Goal: Information Seeking & Learning: Learn about a topic

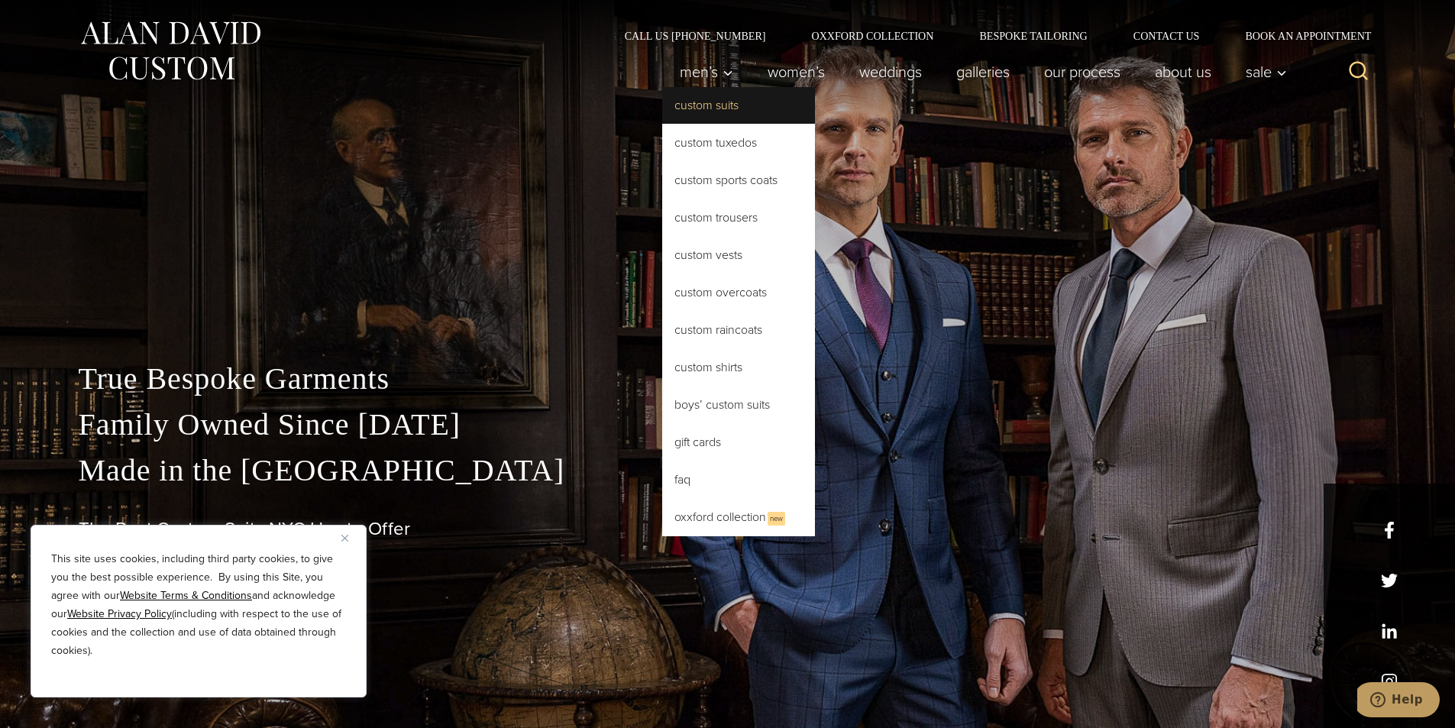
click at [729, 119] on link "Custom Suits" at bounding box center [738, 105] width 153 height 37
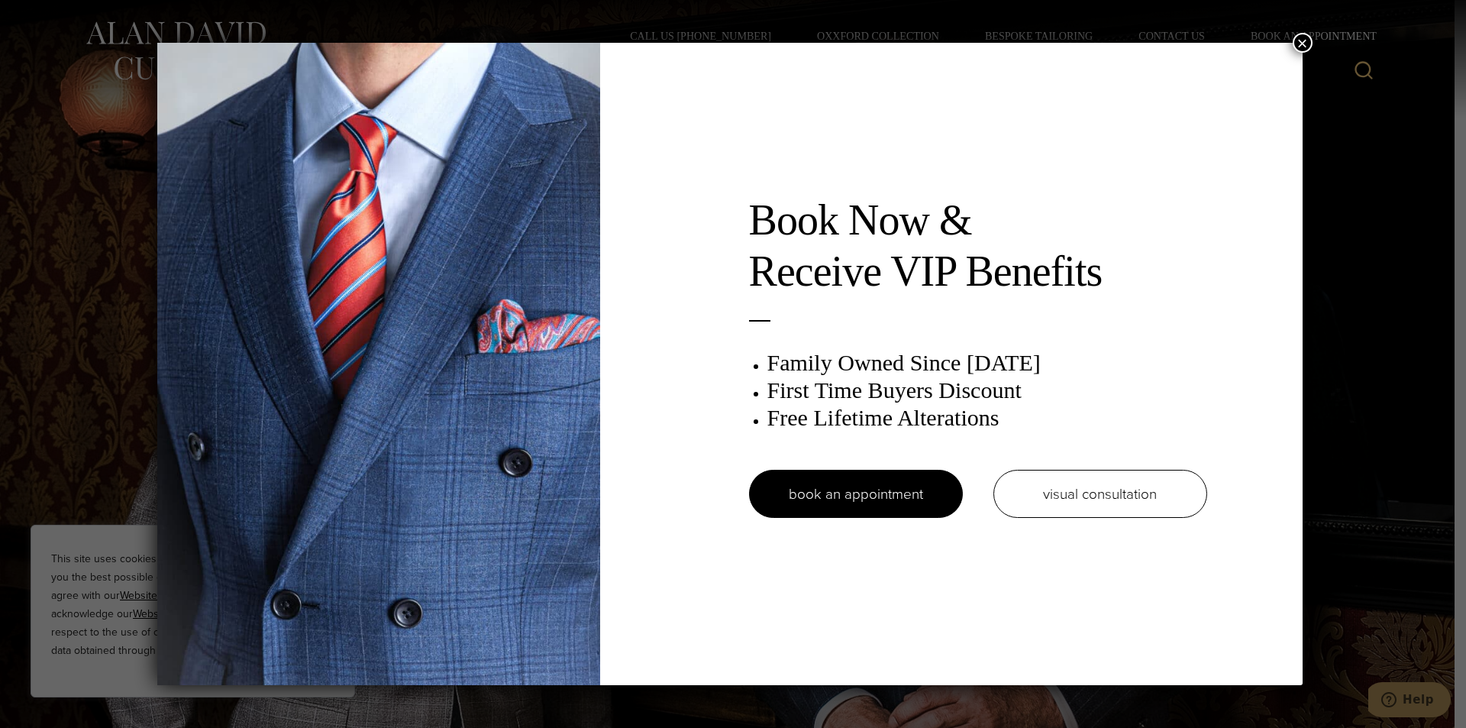
click at [1307, 42] on button "×" at bounding box center [1303, 43] width 20 height 20
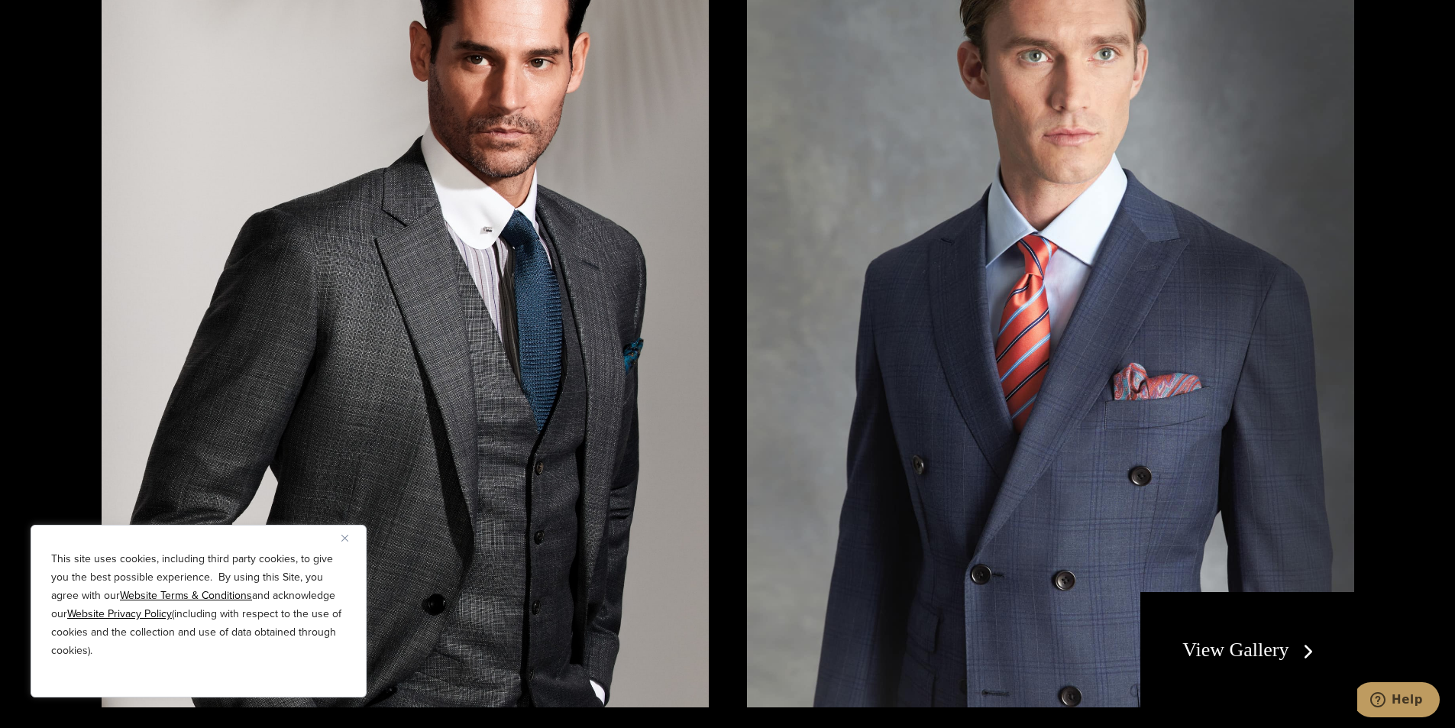
scroll to position [3132, 0]
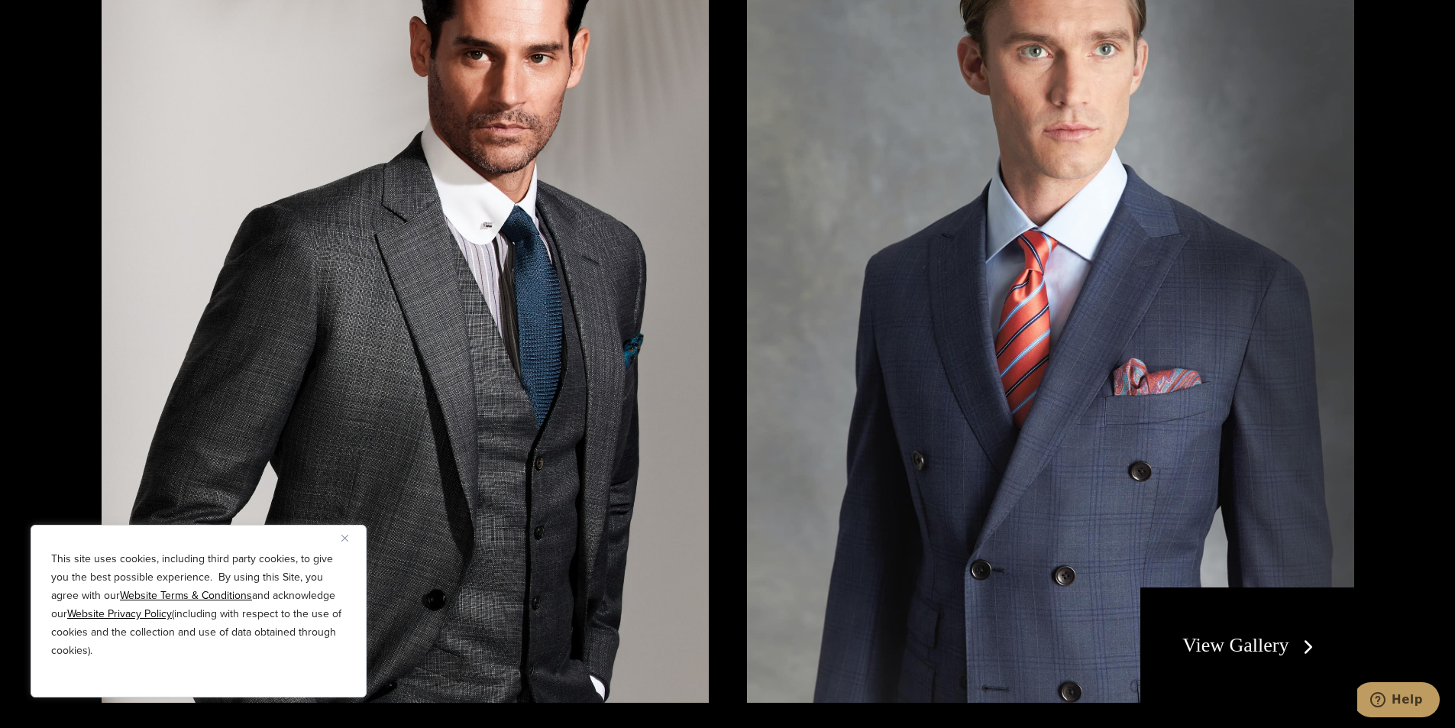
click at [1255, 640] on link "View Gallery" at bounding box center [1250, 645] width 137 height 22
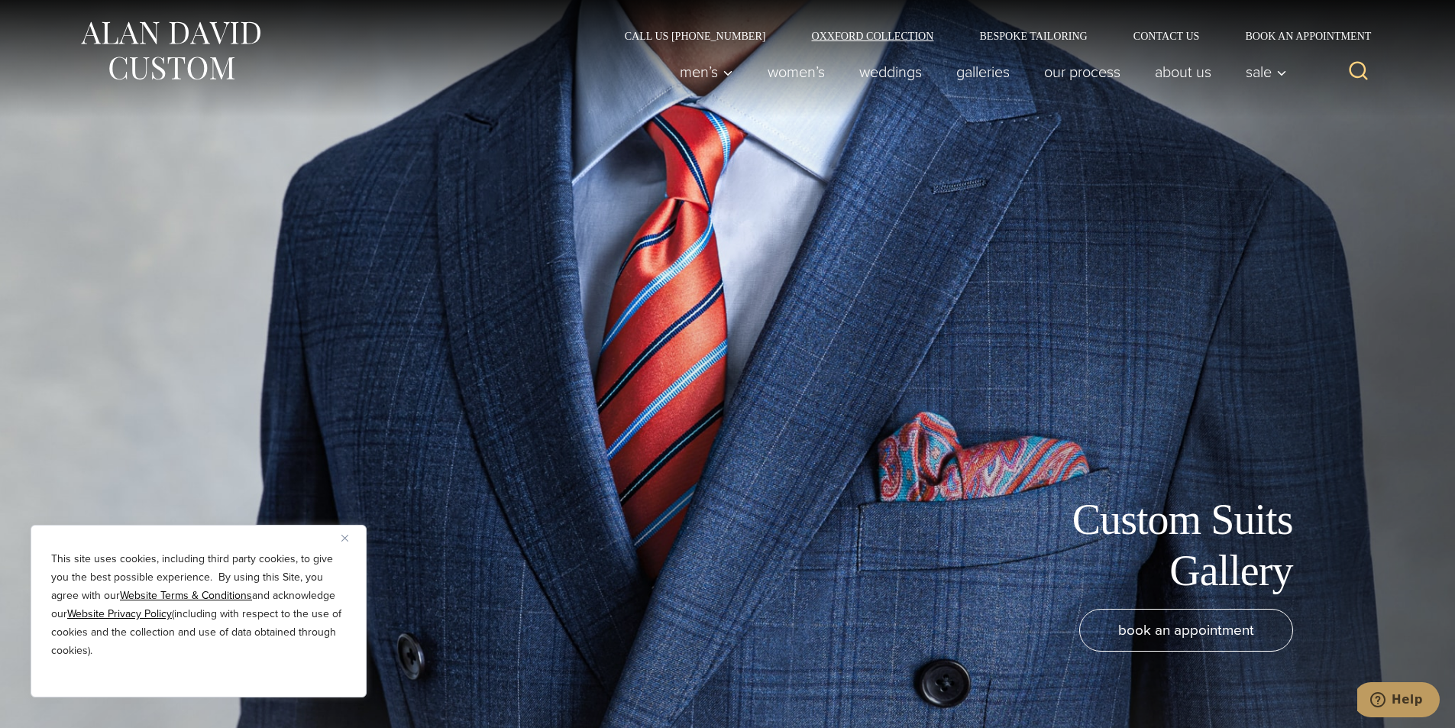
click at [862, 37] on link "Oxxford Collection" at bounding box center [872, 36] width 168 height 11
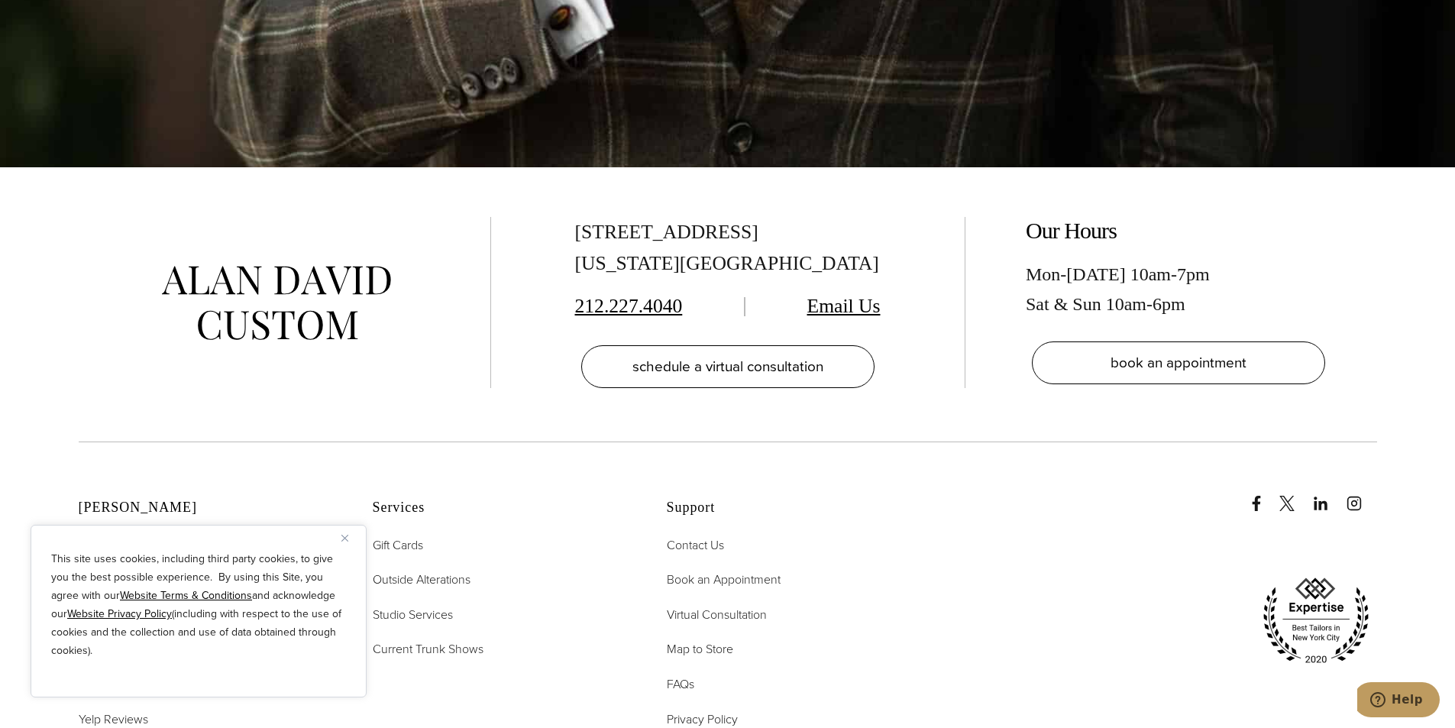
scroll to position [6263, 0]
